Goal: Information Seeking & Learning: Find specific fact

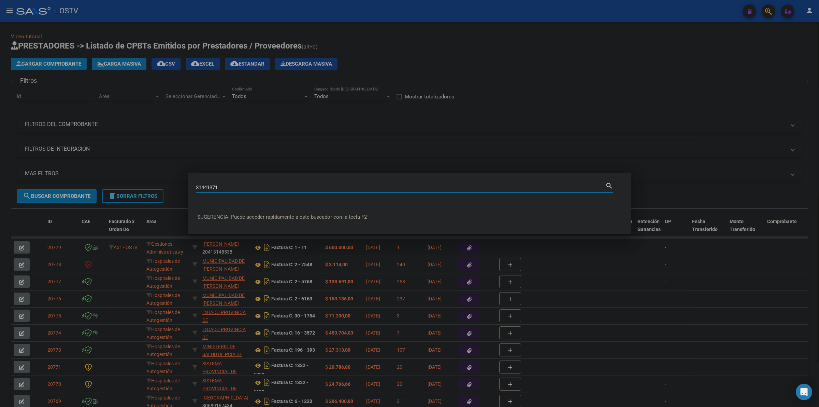
type input "31441371"
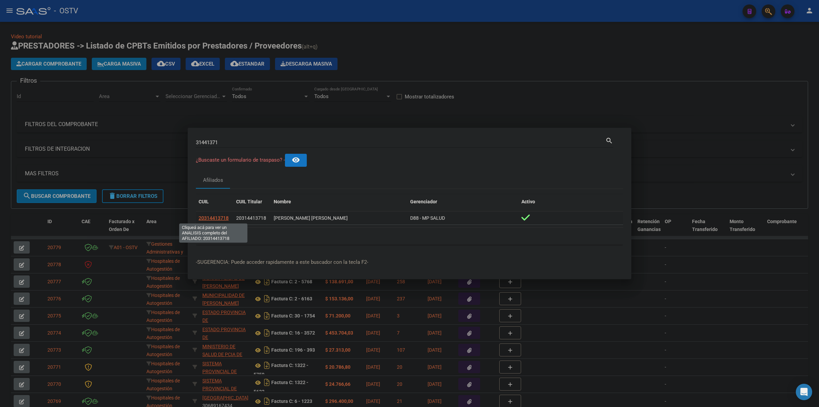
click at [212, 217] on span "20314413718" at bounding box center [214, 217] width 30 height 5
type textarea "20314413718"
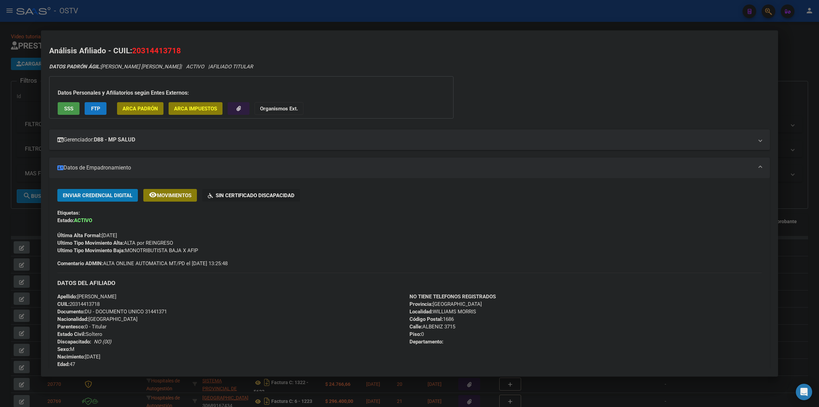
click at [554, 165] on mat-panel-title "Datos de Empadronamiento" at bounding box center [405, 168] width 697 height 8
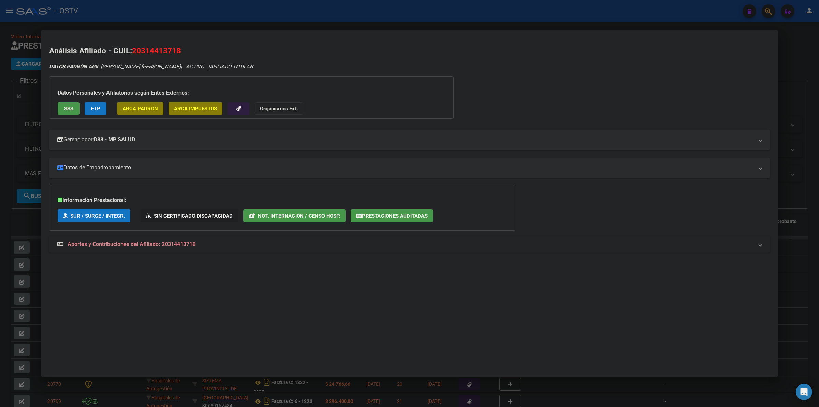
drag, startPoint x: 707, startPoint y: 101, endPoint x: 732, endPoint y: 84, distance: 29.7
click at [708, 99] on div "DATOS [PERSON_NAME]: [PERSON_NAME] [PERSON_NAME] | ACTIVO | AFILIADO TITULAR Da…" at bounding box center [409, 161] width 721 height 197
click at [786, 63] on div at bounding box center [409, 203] width 819 height 407
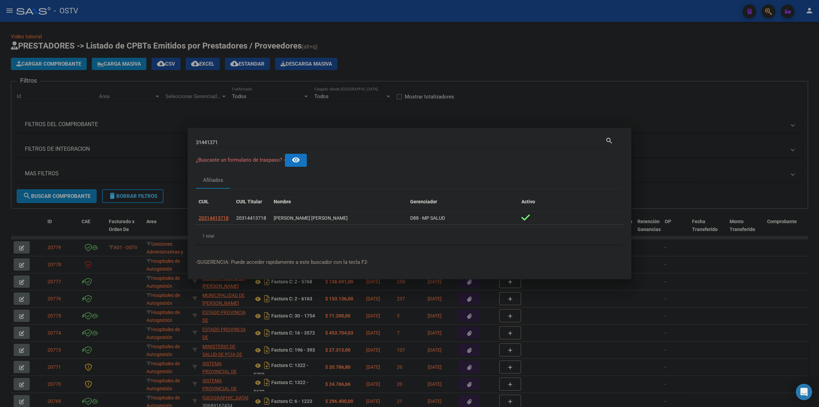
click at [585, 16] on div at bounding box center [409, 203] width 819 height 407
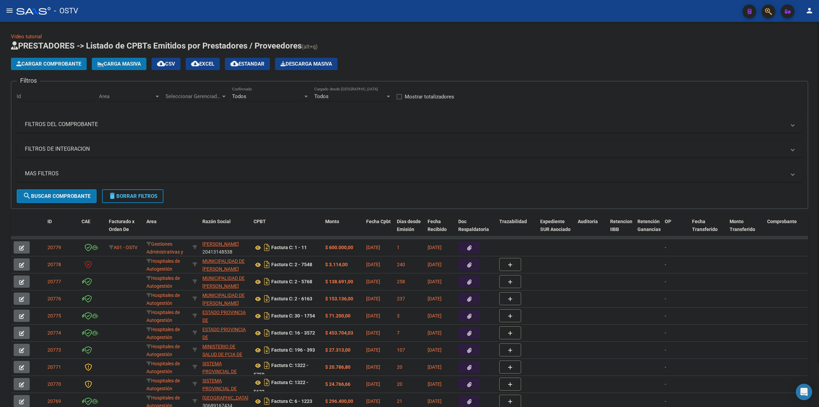
click at [572, 64] on div "Cargar Comprobante Carga Masiva cloud_download CSV cloud_download EXCEL cloud_d…" at bounding box center [410, 64] width 798 height 12
click at [431, 59] on div "Cargar Comprobante Carga Masiva cloud_download CSV cloud_download EXCEL cloud_d…" at bounding box center [410, 64] width 798 height 12
